Goal: Task Accomplishment & Management: Manage account settings

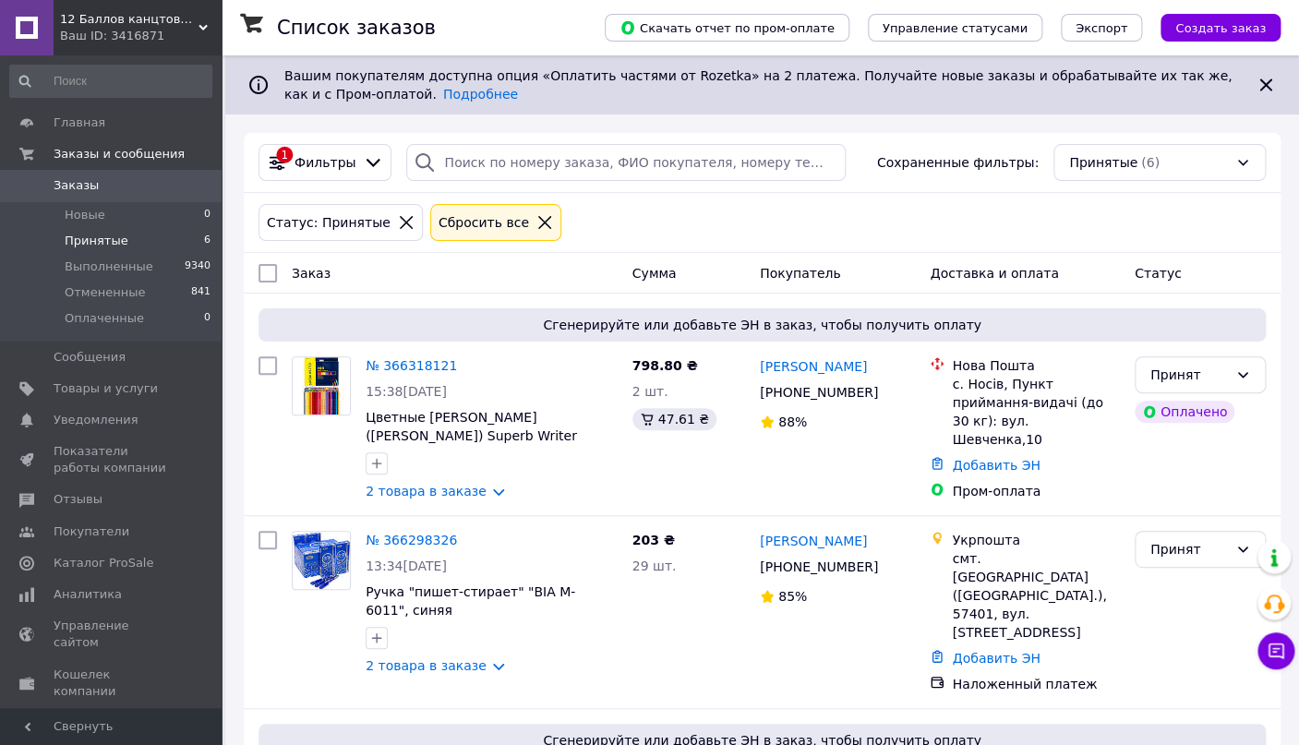
click at [623, 211] on div "Статус: Принятые Сбросить все" at bounding box center [762, 222] width 1015 height 44
